Goal: Task Accomplishment & Management: Use online tool/utility

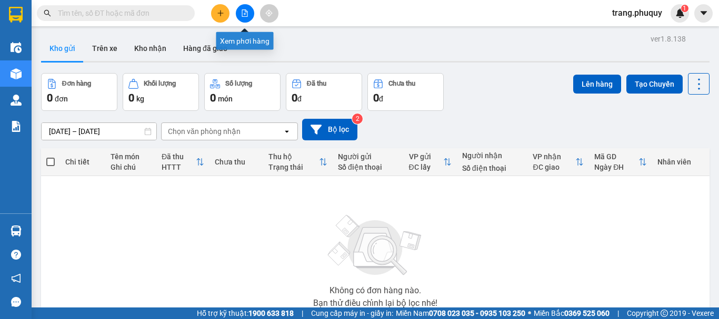
click at [247, 15] on icon "file-add" at bounding box center [244, 12] width 7 height 7
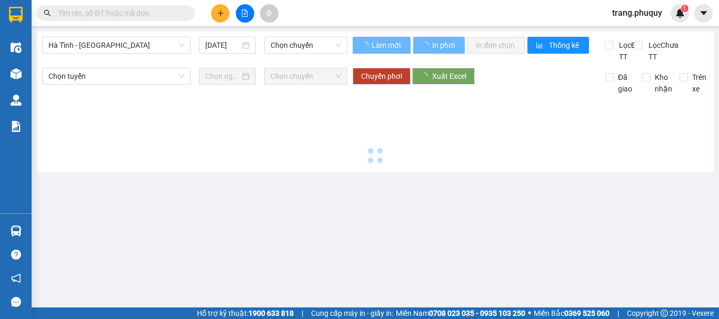
type input "[DATE]"
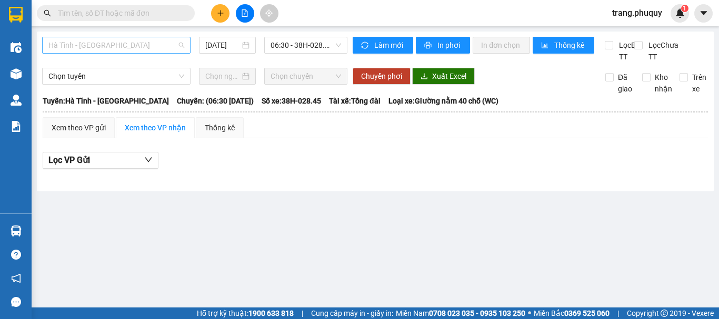
click at [155, 46] on span "Hà Tĩnh - [GEOGRAPHIC_DATA]" at bounding box center [116, 45] width 136 height 16
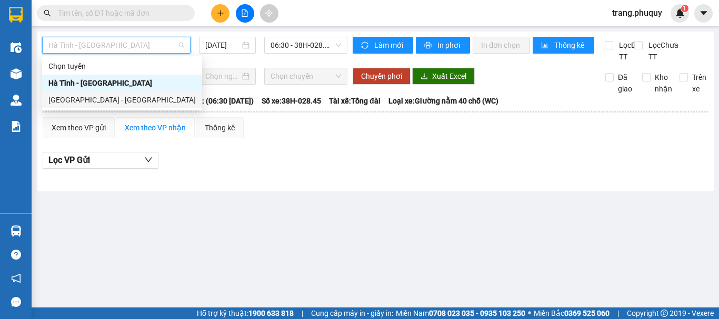
click at [94, 103] on div "[GEOGRAPHIC_DATA] - [GEOGRAPHIC_DATA]" at bounding box center [121, 100] width 147 height 12
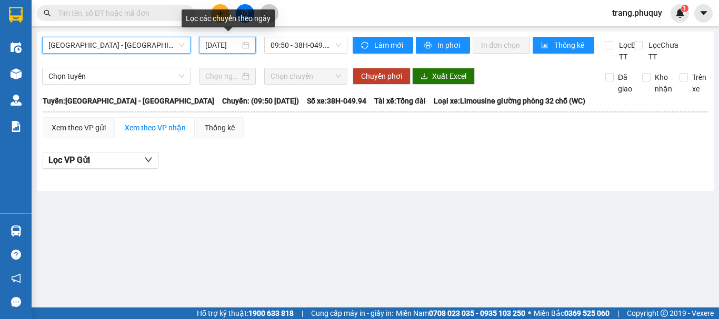
click at [224, 48] on input "[DATE]" at bounding box center [222, 45] width 35 height 12
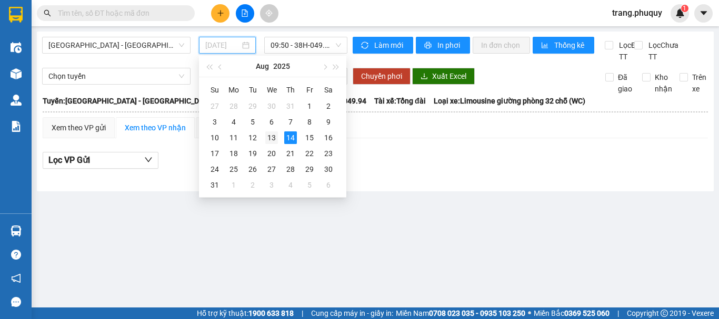
click at [270, 140] on div "13" at bounding box center [271, 138] width 13 height 13
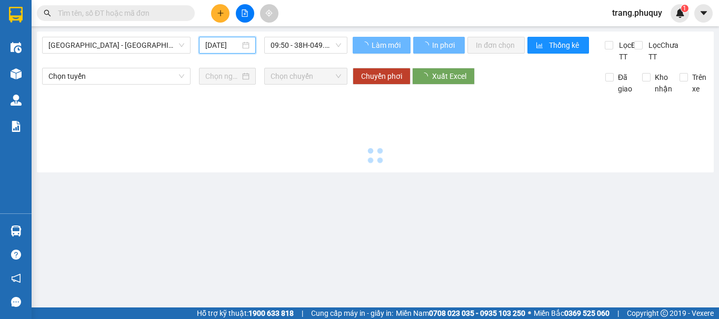
type input "[DATE]"
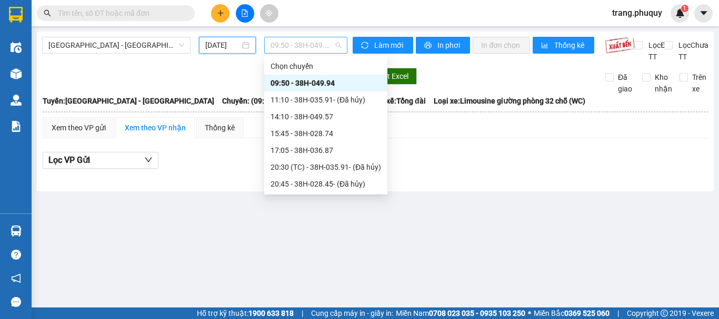
click at [307, 47] on span "09:50 - 38H-049.94" at bounding box center [305, 45] width 71 height 16
click at [305, 149] on div "17:05 - 38H-036.87" at bounding box center [325, 151] width 111 height 12
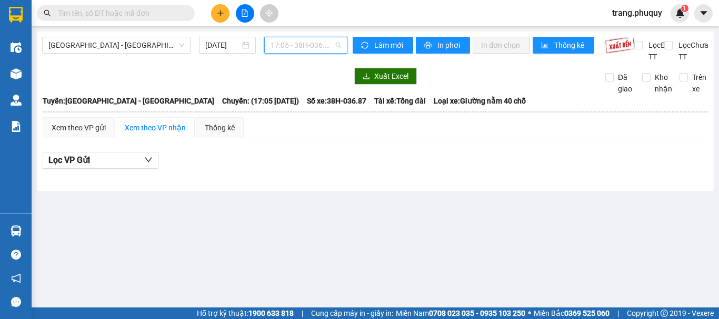
click at [312, 48] on span "17:05 - 38H-036.87" at bounding box center [305, 45] width 71 height 16
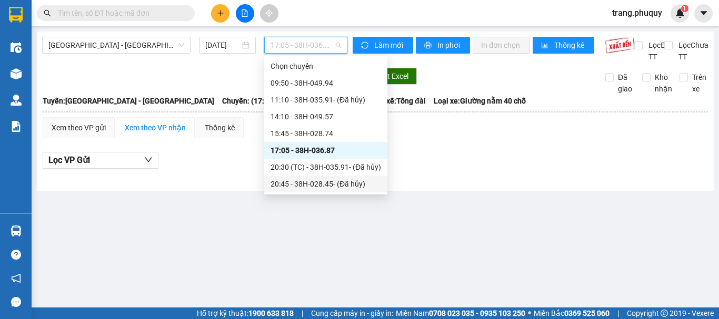
scroll to position [34, 0]
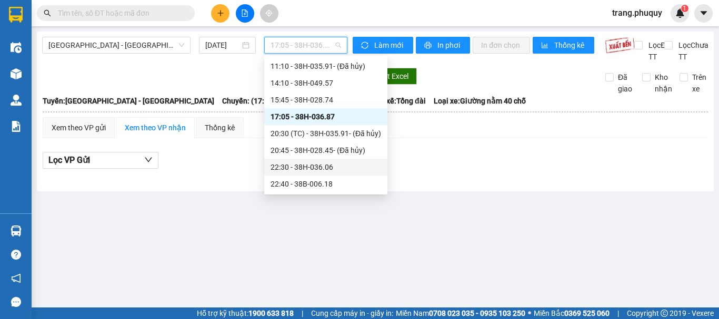
click at [318, 168] on div "22:30 - 38H-036.06" at bounding box center [325, 168] width 111 height 12
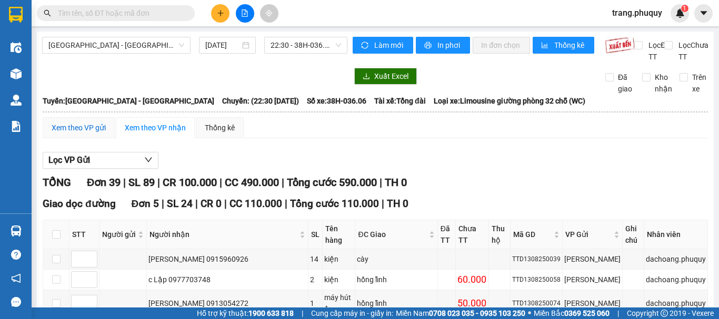
click at [81, 134] on div "Xem theo VP gửi" at bounding box center [79, 128] width 54 height 12
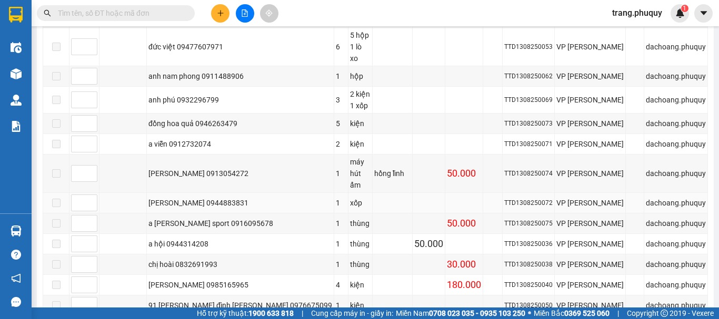
scroll to position [870, 0]
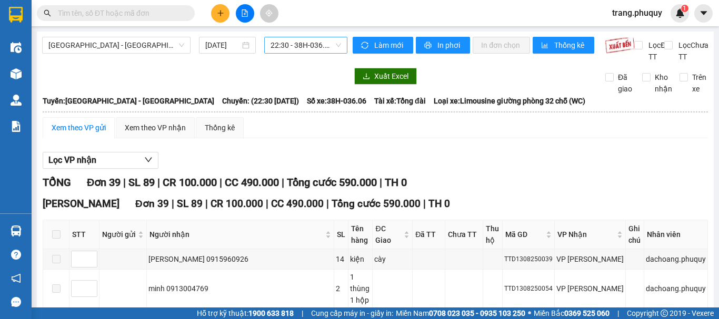
click at [321, 50] on span "22:30 - 38H-036.06" at bounding box center [305, 45] width 71 height 16
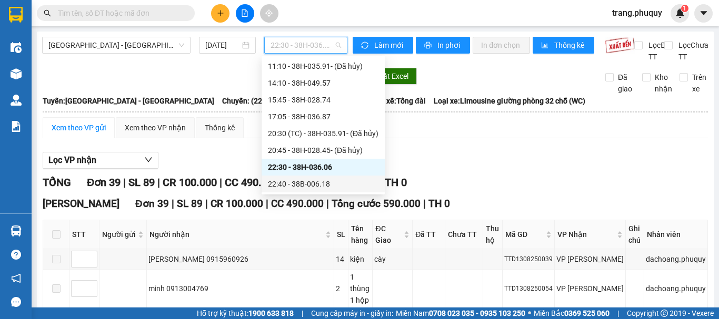
click at [316, 181] on div "22:40 - 38B-006.18" at bounding box center [323, 184] width 111 height 12
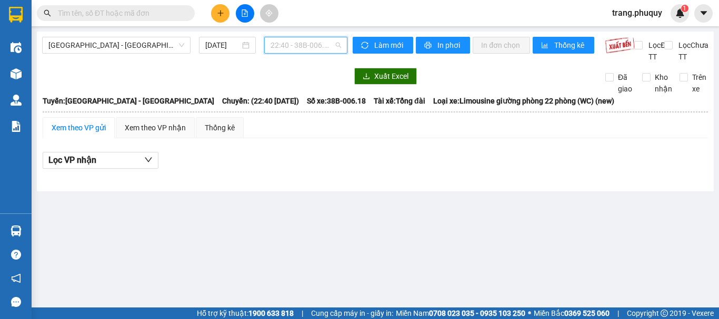
click at [312, 42] on span "22:40 - 38B-006.18" at bounding box center [305, 45] width 71 height 16
click at [447, 138] on div "Xem theo VP gửi Xem theo VP nhận Thống kê" at bounding box center [375, 127] width 665 height 21
